Goal: Find specific page/section: Find specific page/section

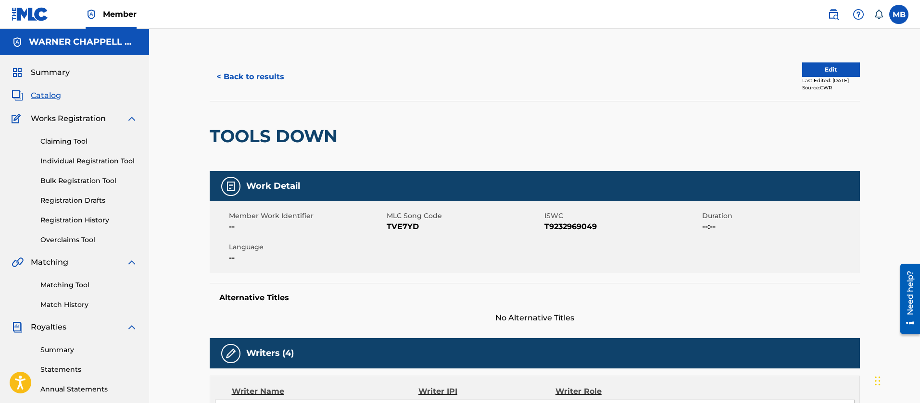
click at [257, 82] on button "< Back to results" at bounding box center [250, 77] width 81 height 24
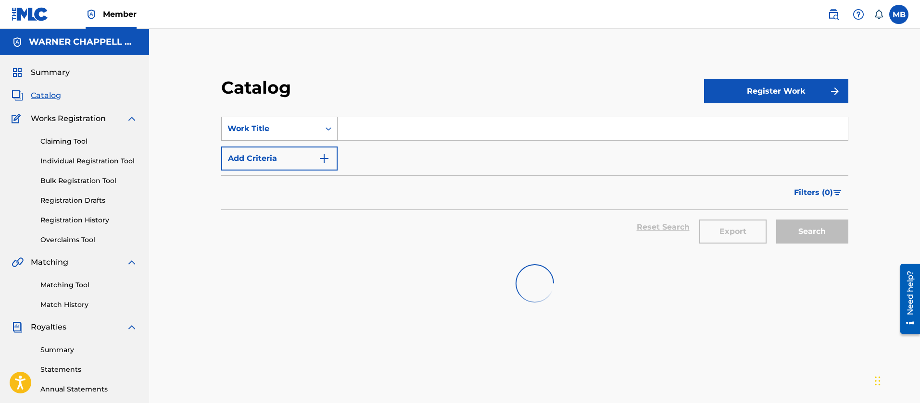
click at [297, 125] on div "Work Title" at bounding box center [270, 129] width 87 height 12
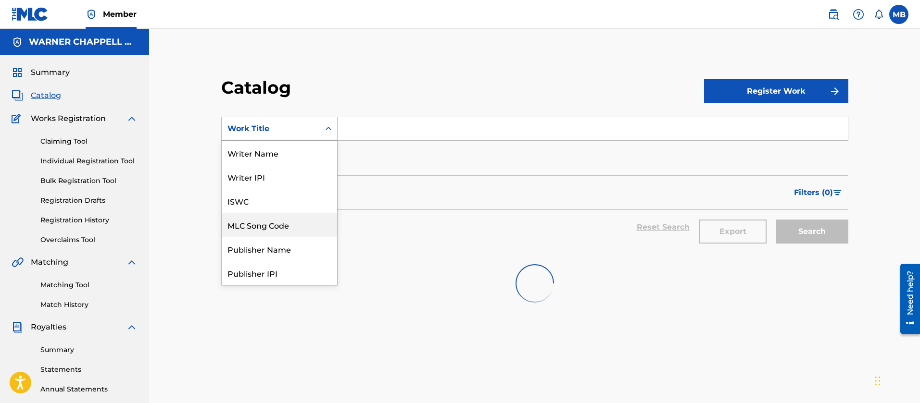
click at [293, 217] on div "MLC Song Code" at bounding box center [279, 225] width 115 height 24
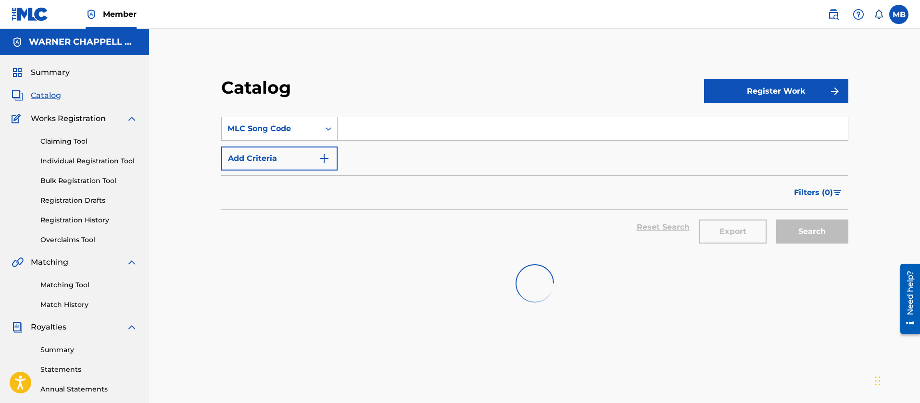
click at [392, 128] on input "Search Form" at bounding box center [592, 128] width 510 height 23
paste input "SVHA3J"
click at [374, 138] on input "SVHA3J" at bounding box center [592, 128] width 510 height 23
click at [373, 137] on input "SVHA3J" at bounding box center [592, 128] width 510 height 23
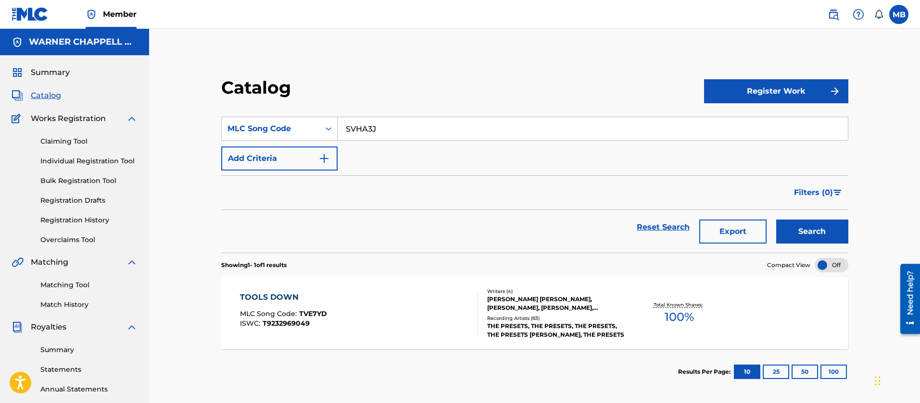
paste input "FA3WBT"
click at [776, 220] on button "Search" at bounding box center [812, 232] width 72 height 24
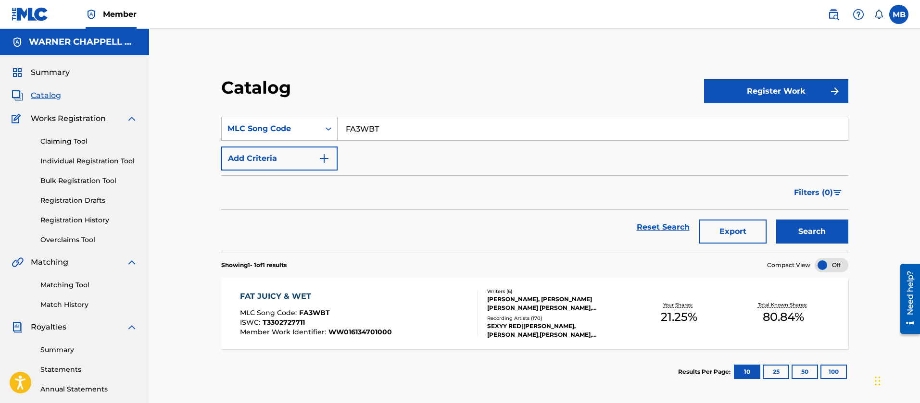
drag, startPoint x: 396, startPoint y: 127, endPoint x: 206, endPoint y: 102, distance: 191.0
click at [219, 107] on div "Catalog Register Work SearchWithCriteria2d6af13c-2a1c-414d-af9b-a49ef471f866 ML…" at bounding box center [535, 236] width 650 height 318
paste input "6S75"
type input "FA6S75"
click at [776, 220] on button "Search" at bounding box center [812, 232] width 72 height 24
